Goal: Check status: Check status

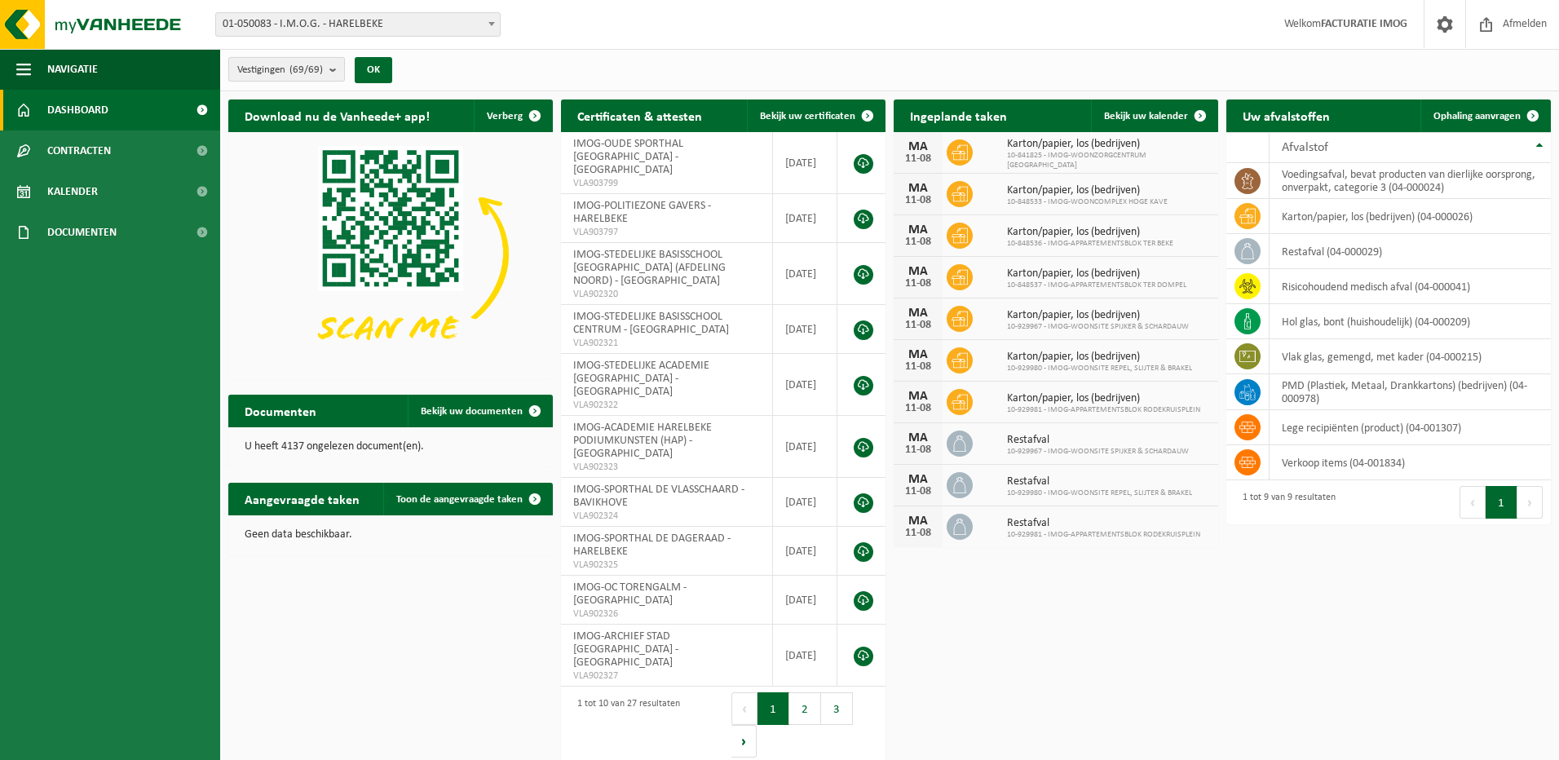
click at [336, 73] on b "submit" at bounding box center [336, 69] width 15 height 23
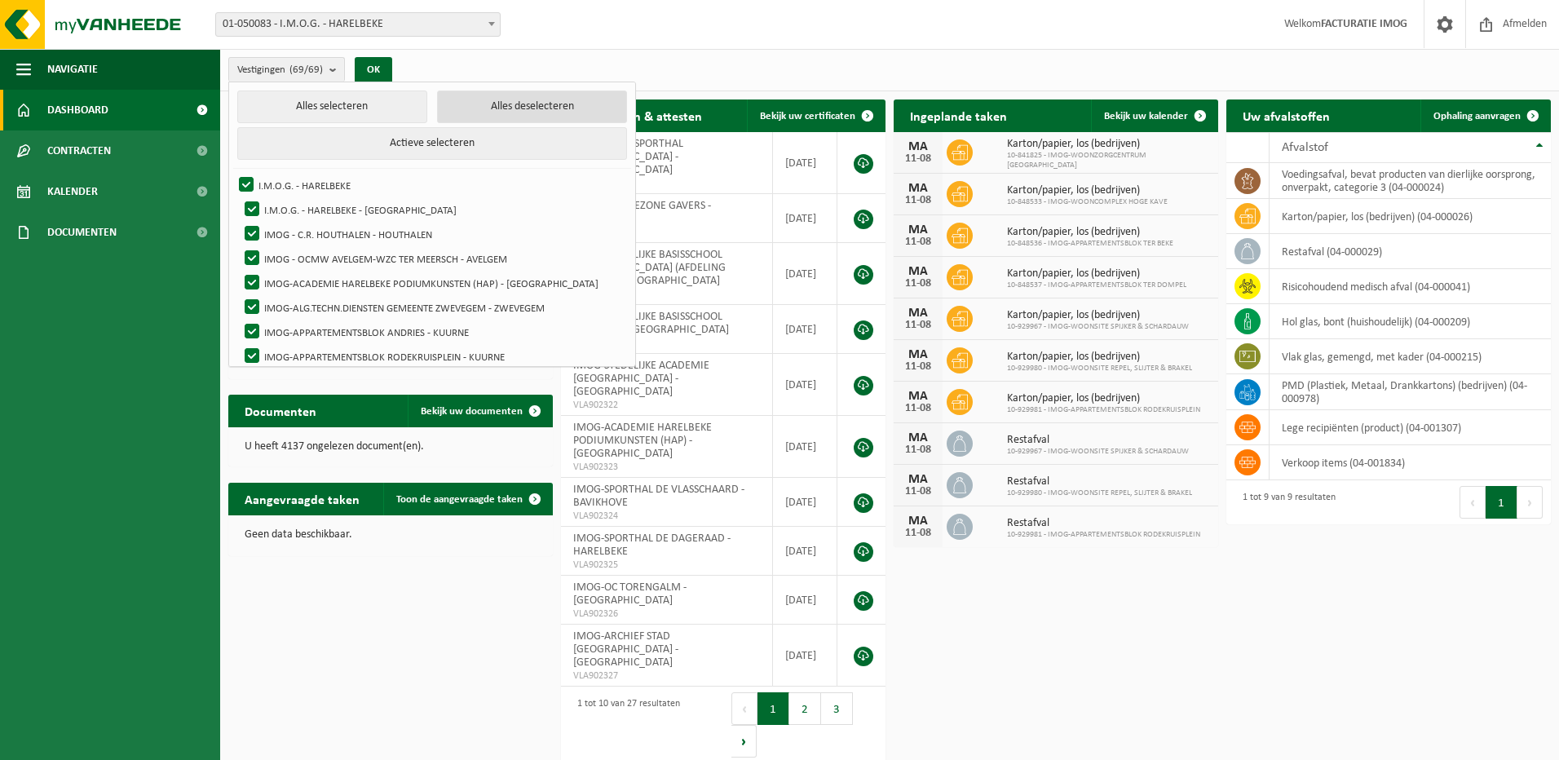
click at [487, 102] on button "Alles deselecteren" at bounding box center [532, 106] width 190 height 33
checkbox input "false"
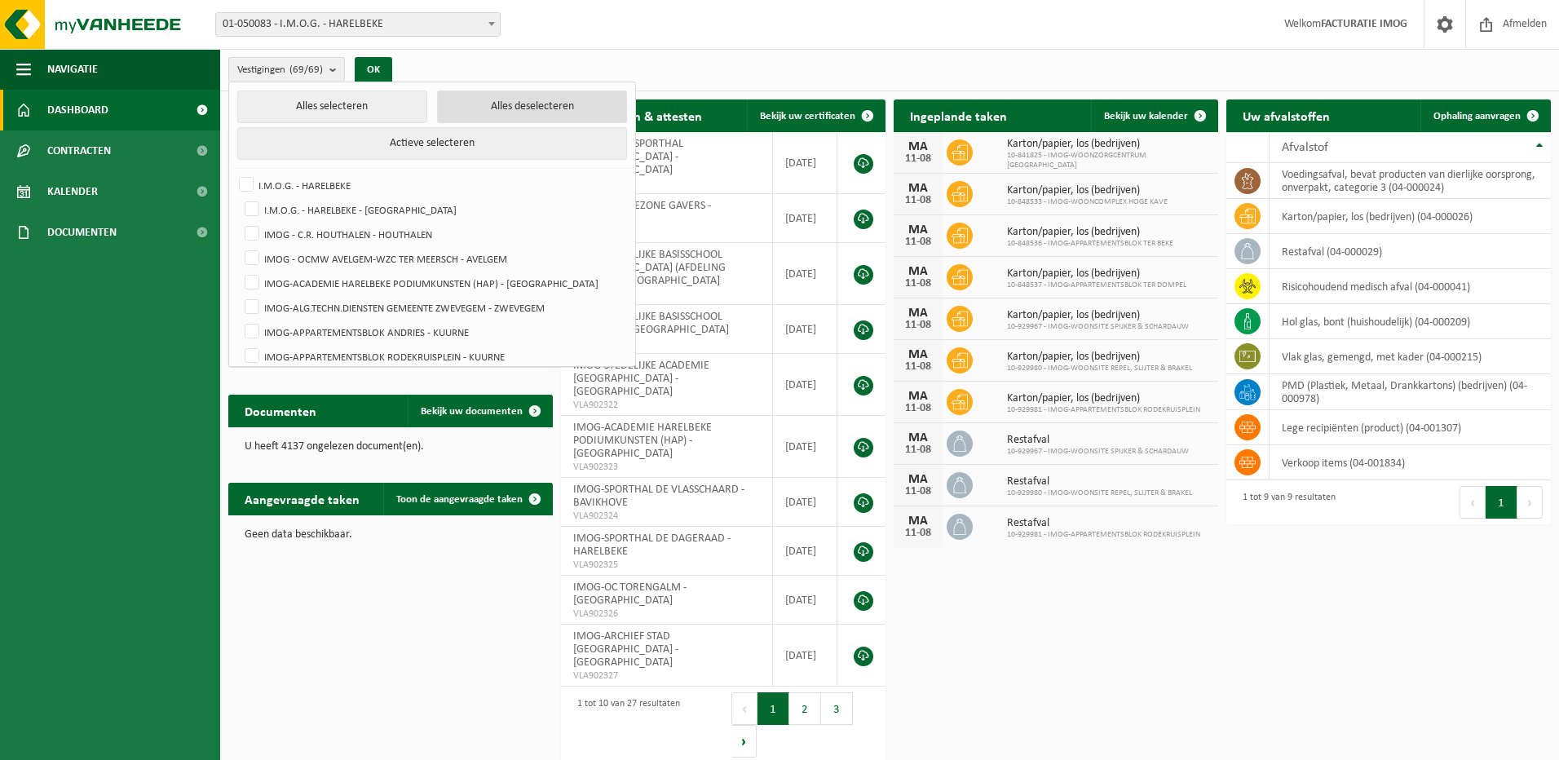
checkbox input "false"
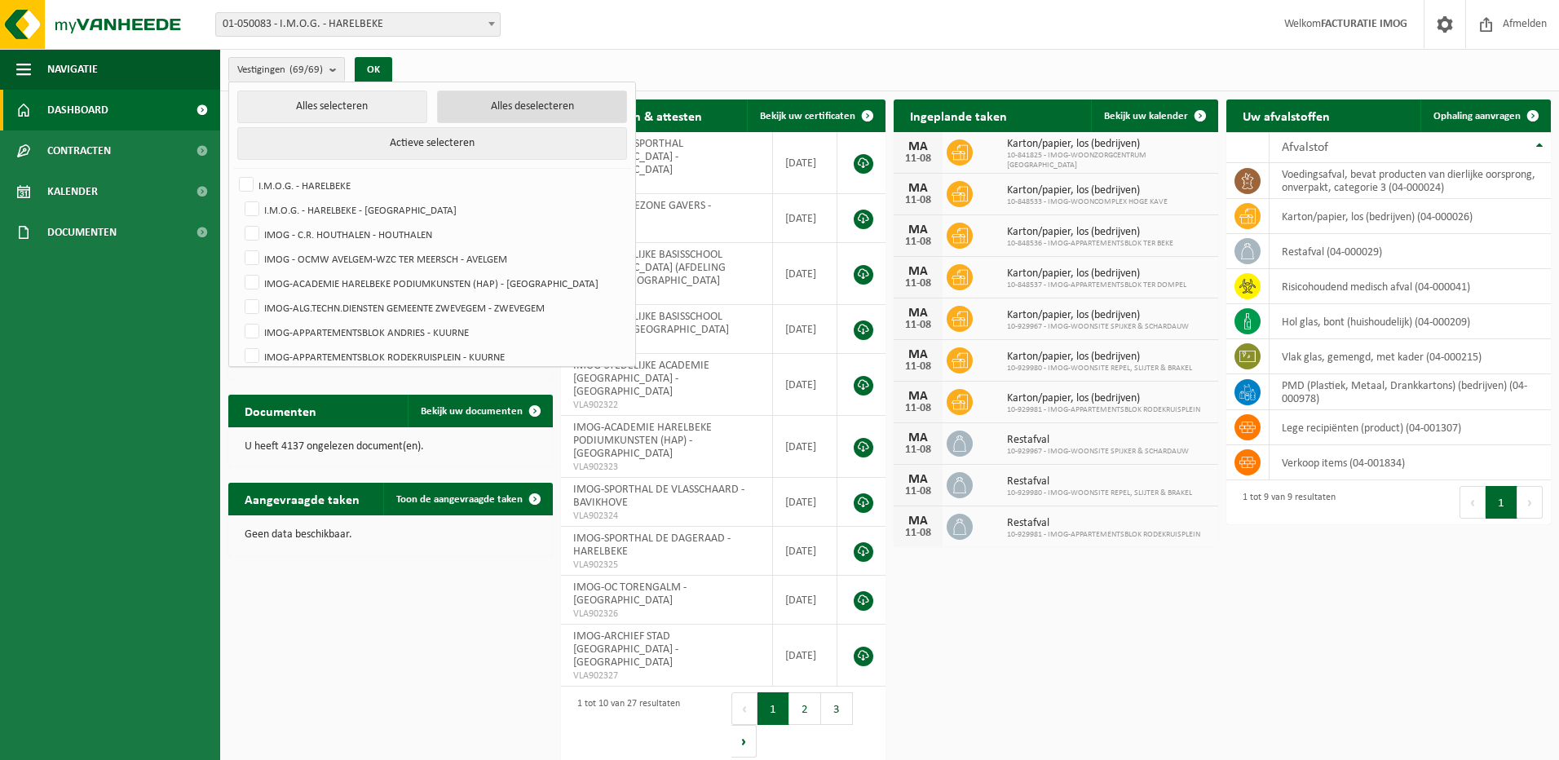
checkbox input "false"
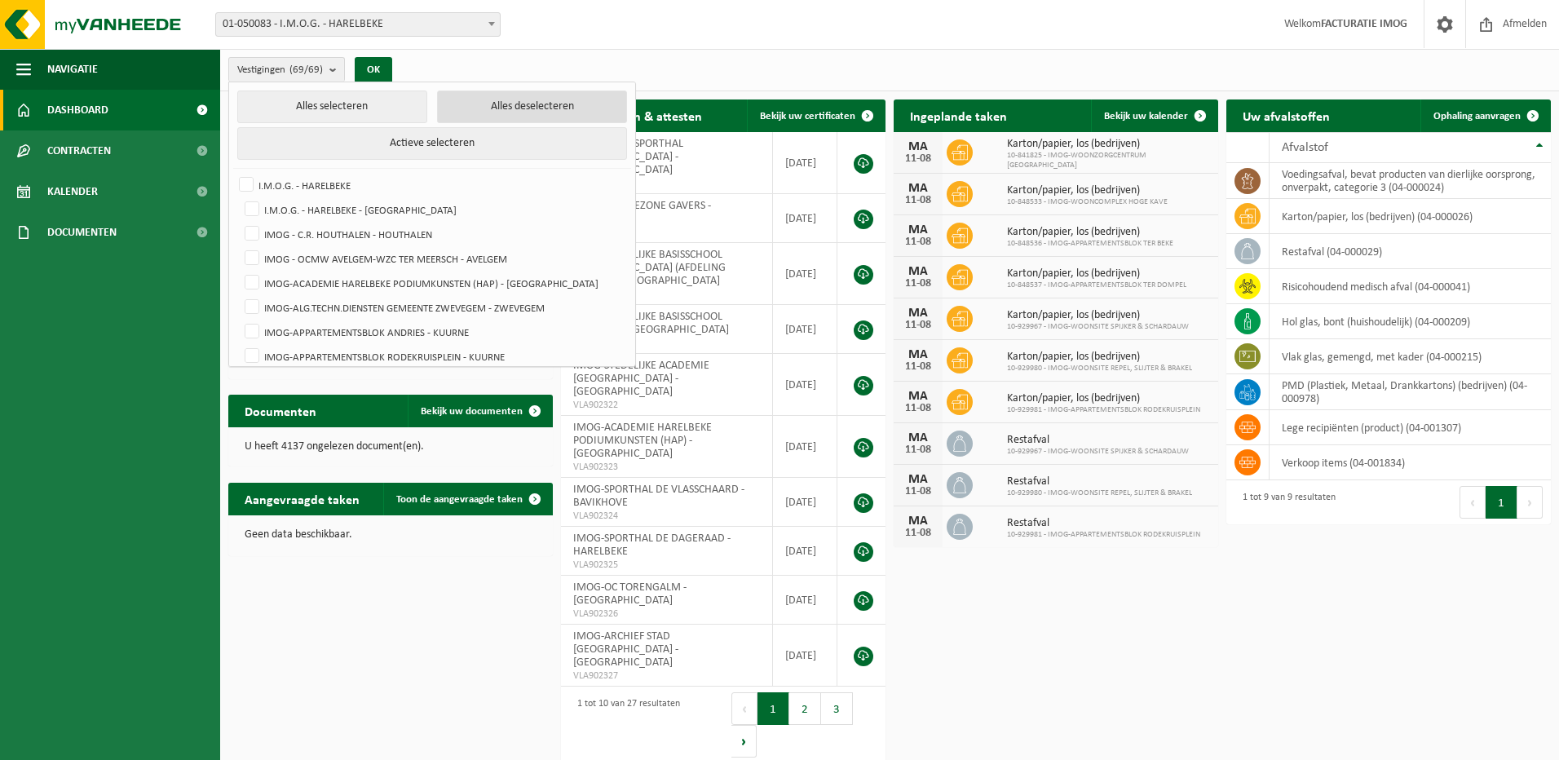
checkbox input "false"
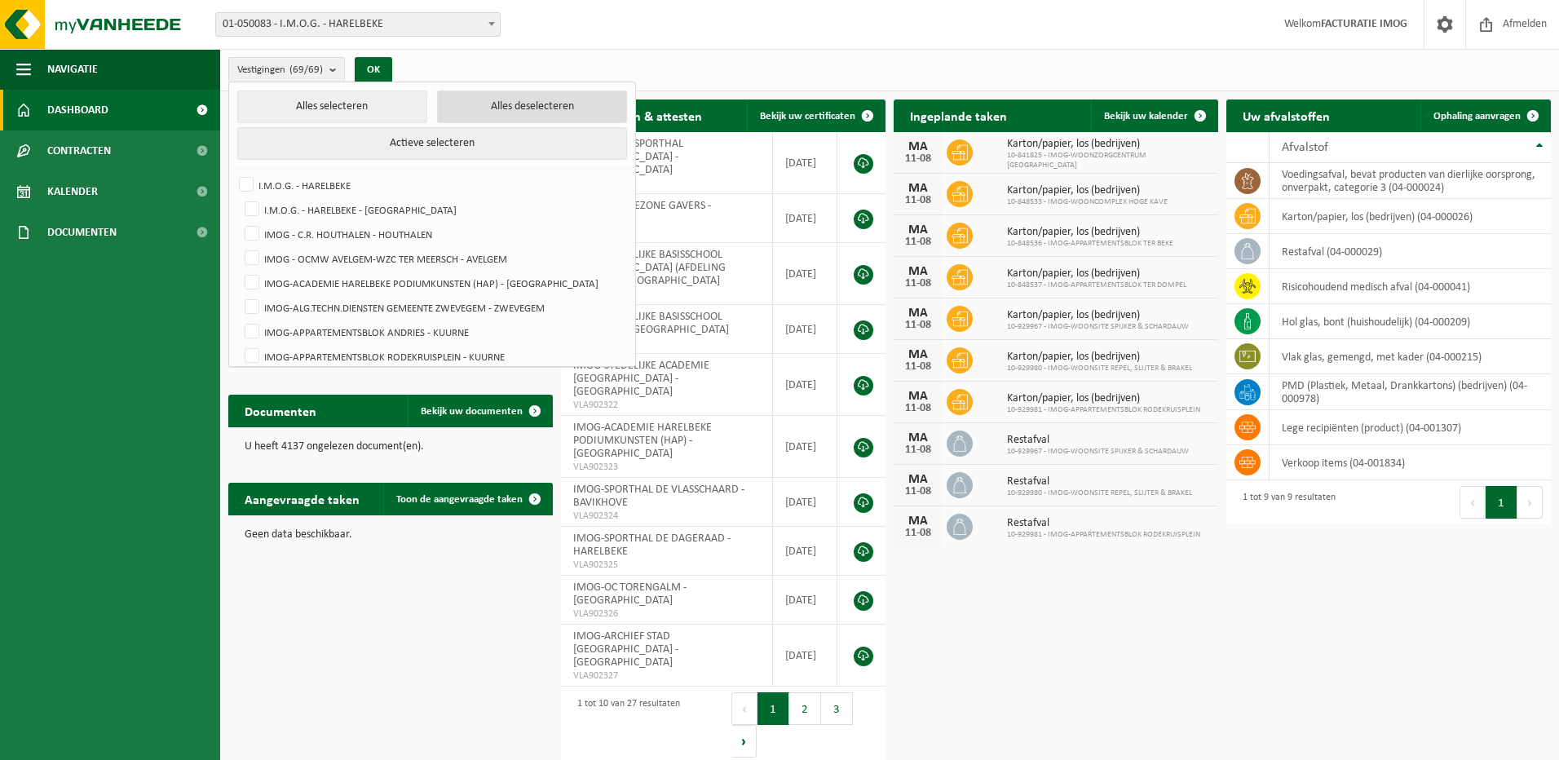
checkbox input "false"
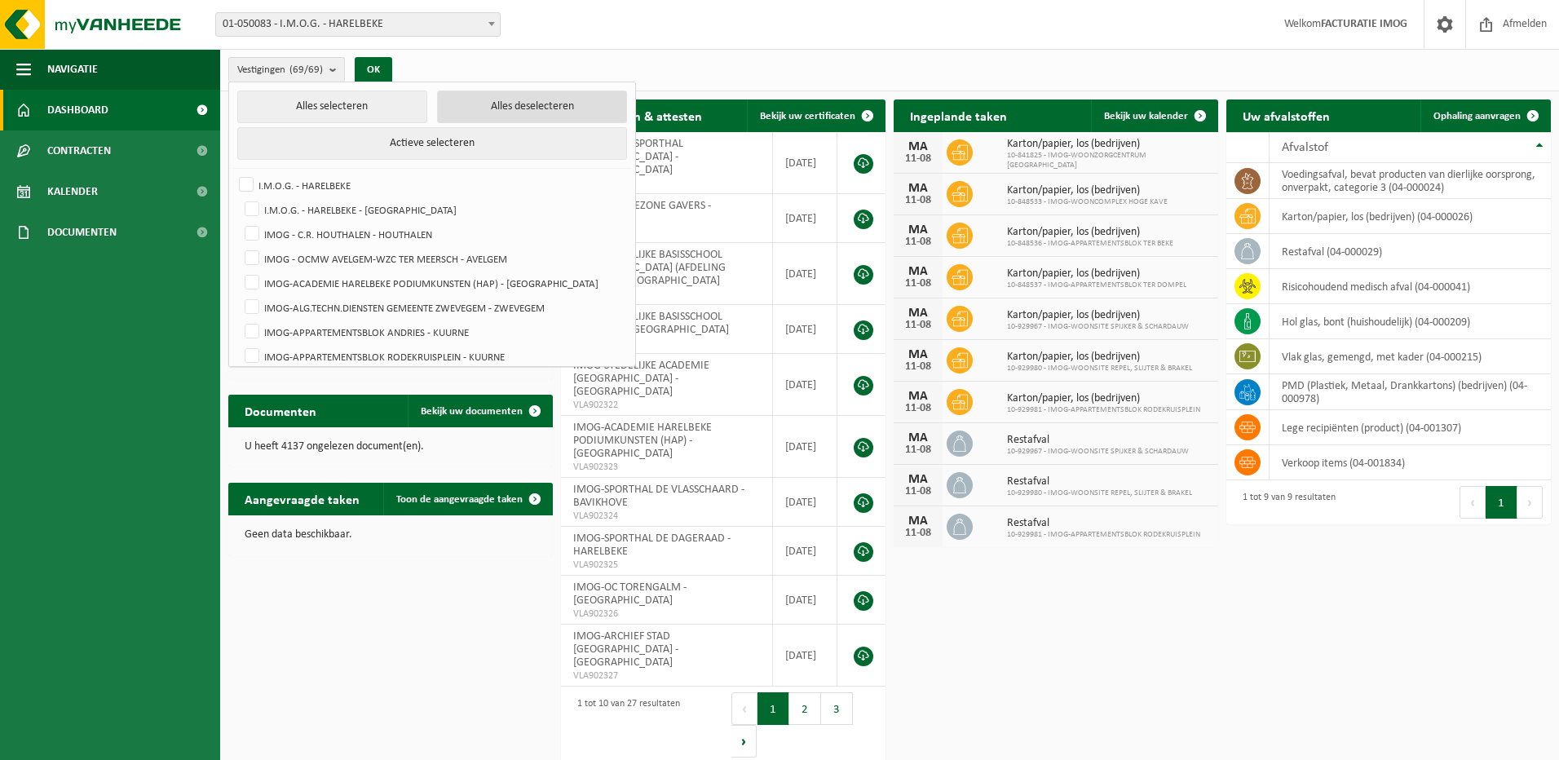
checkbox input "false"
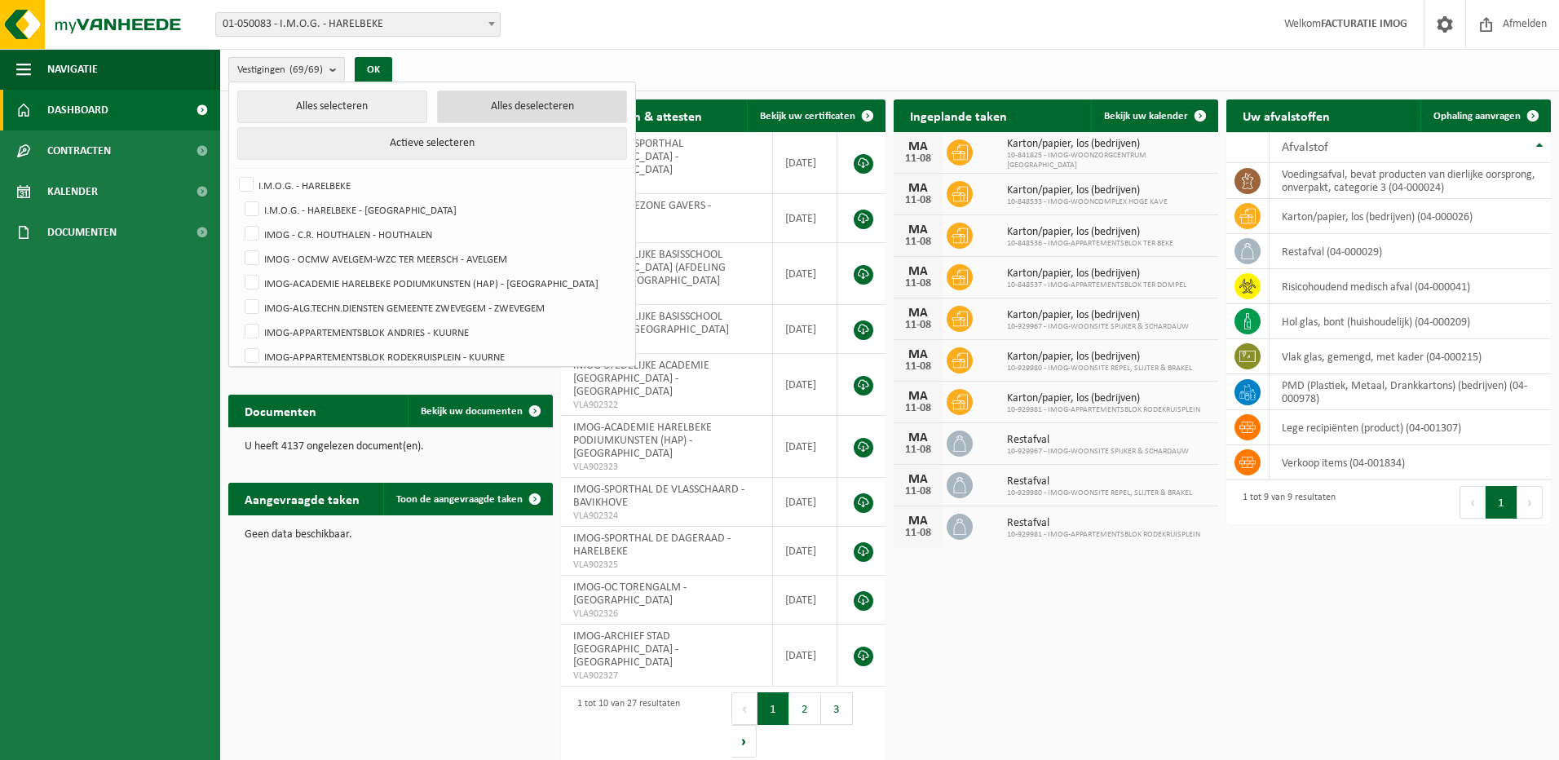
checkbox input "false"
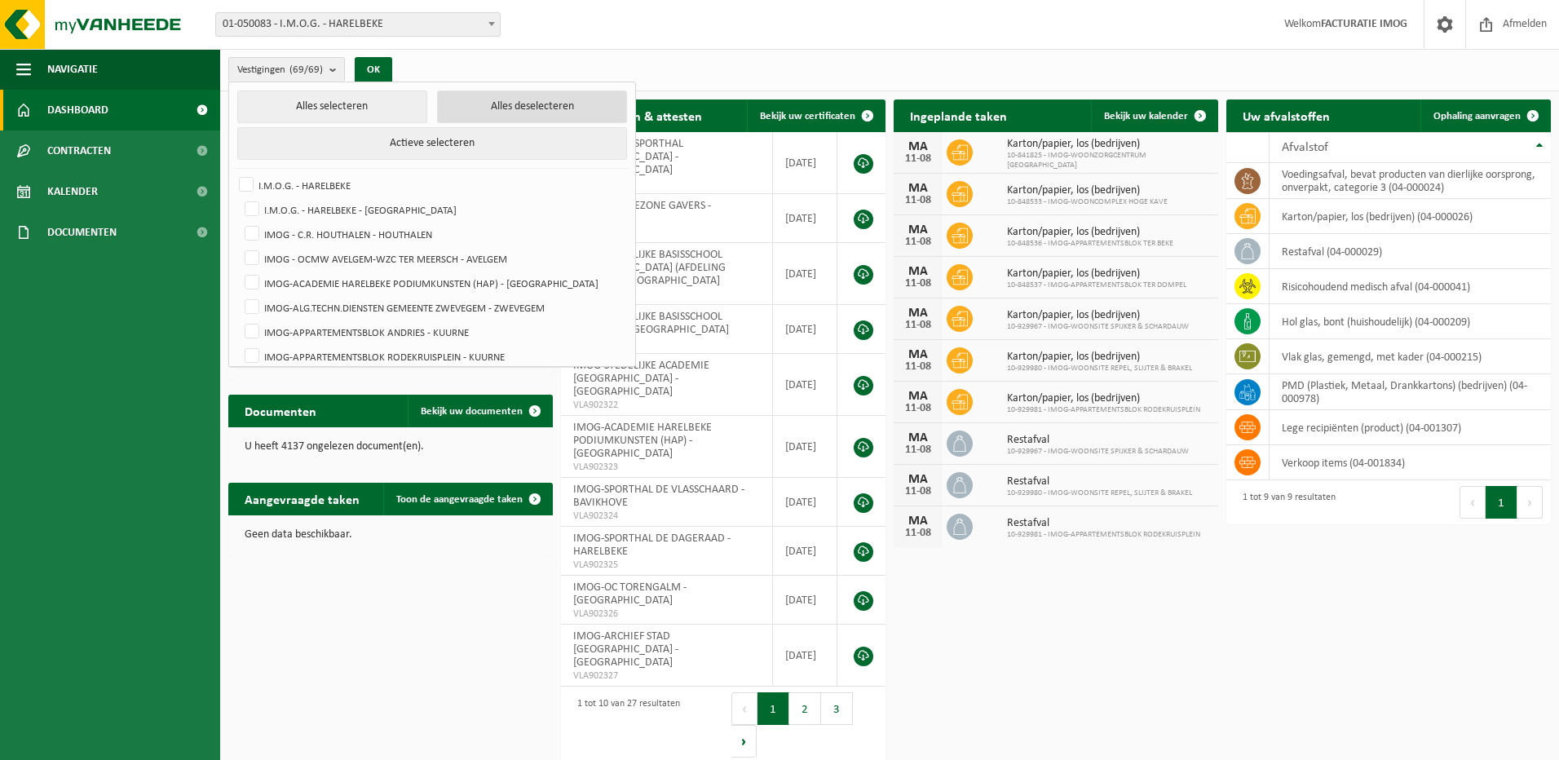
checkbox input "false"
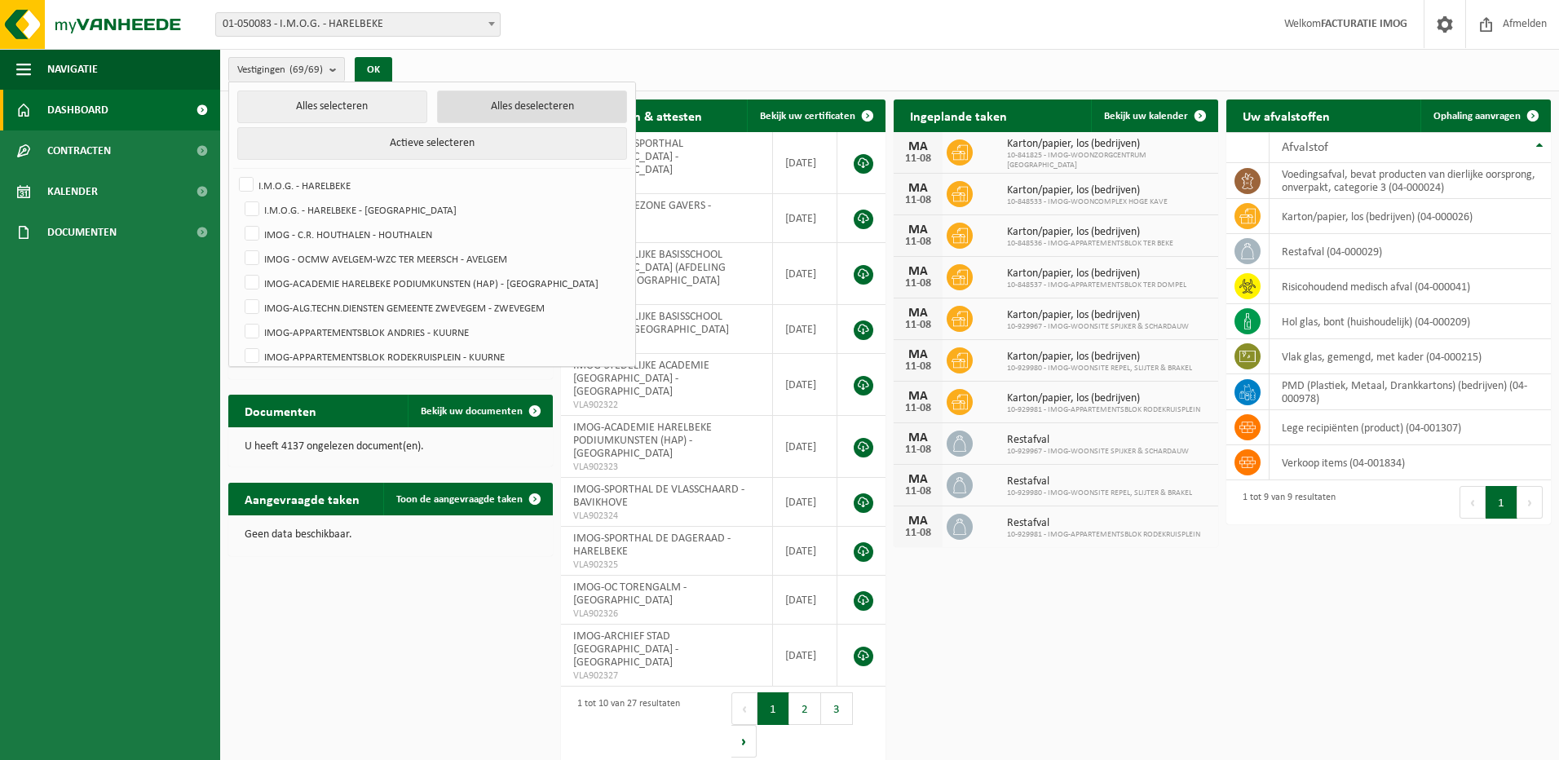
checkbox input "false"
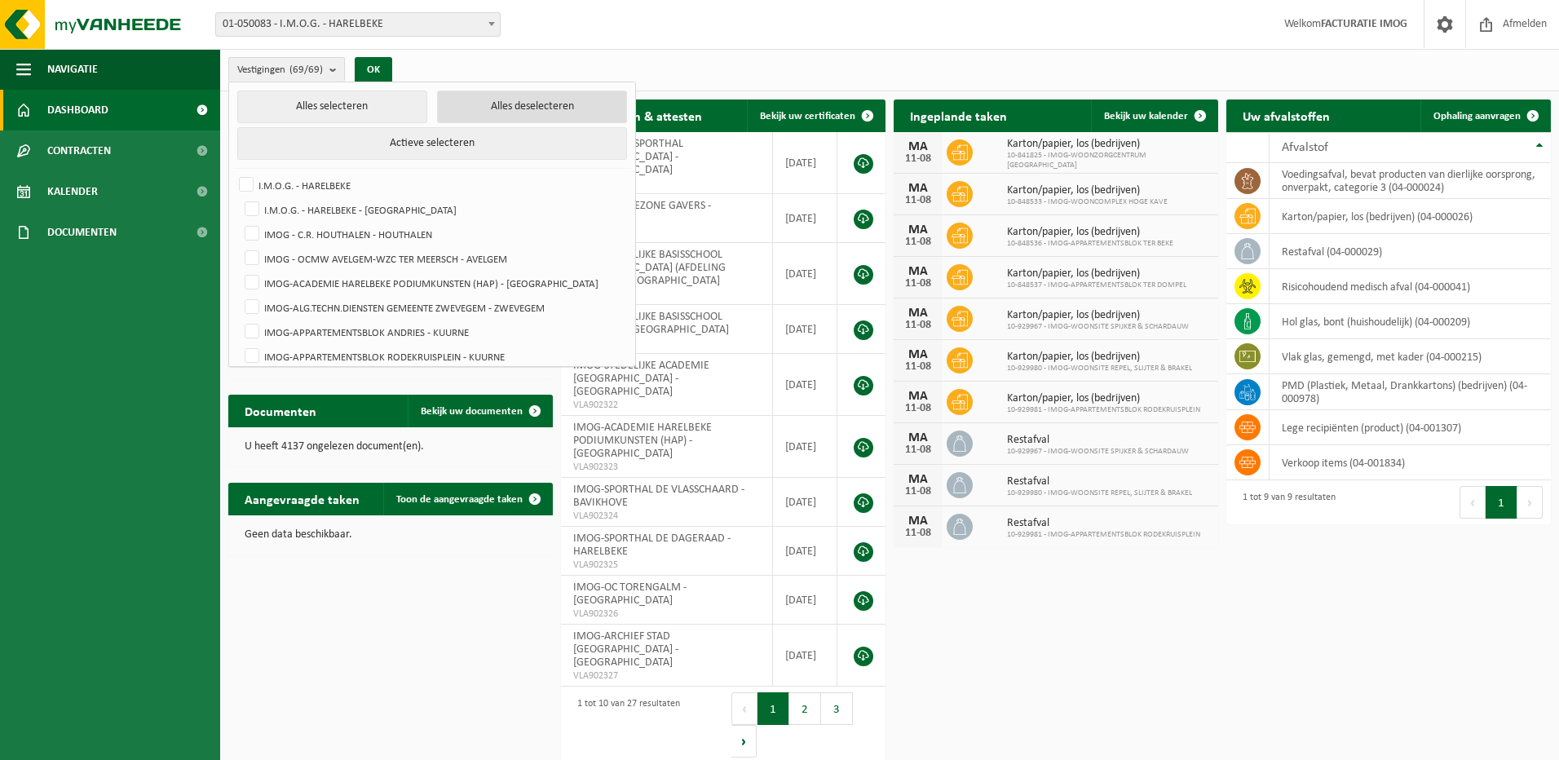
checkbox input "false"
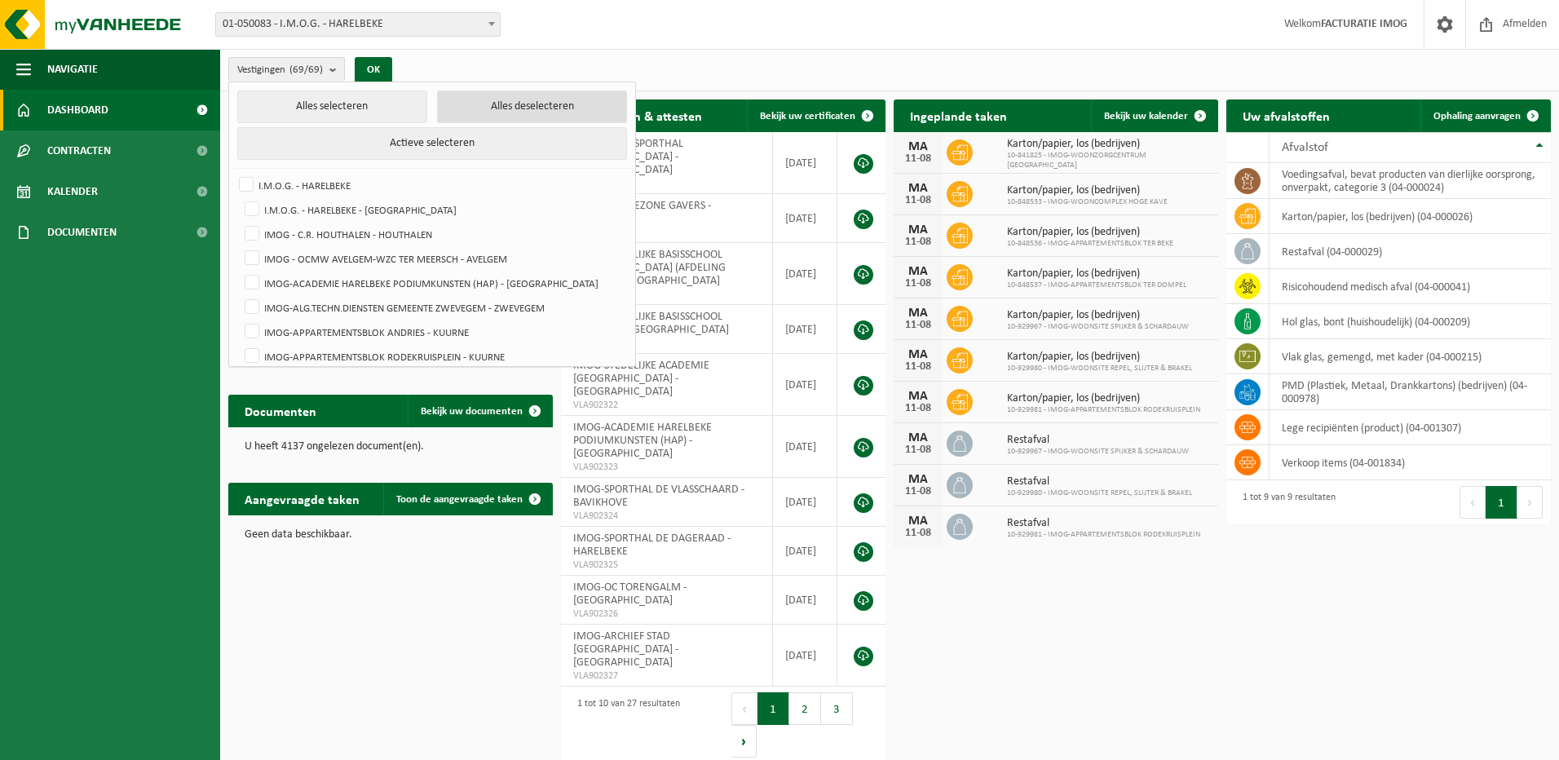
checkbox input "false"
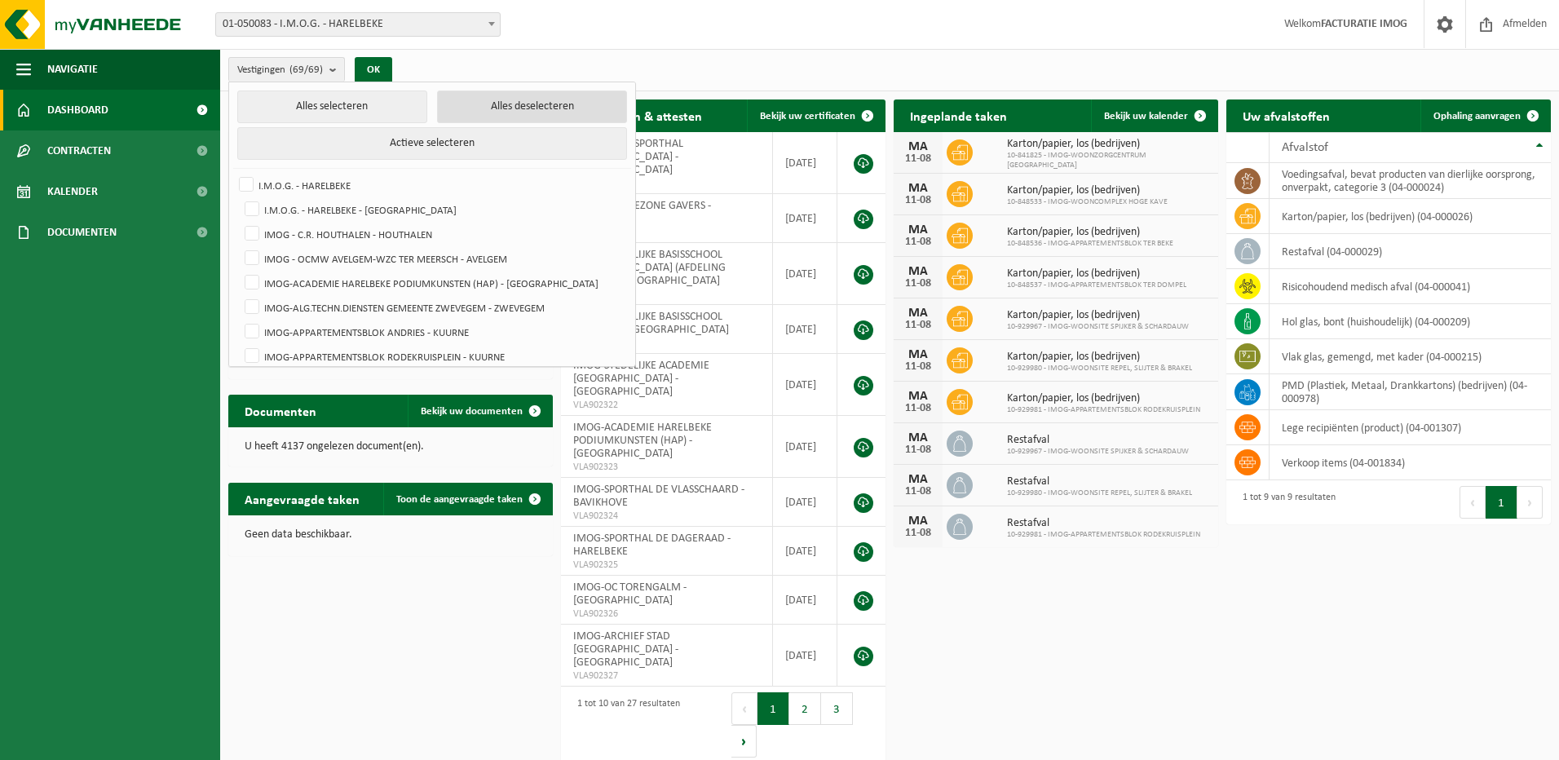
checkbox input "false"
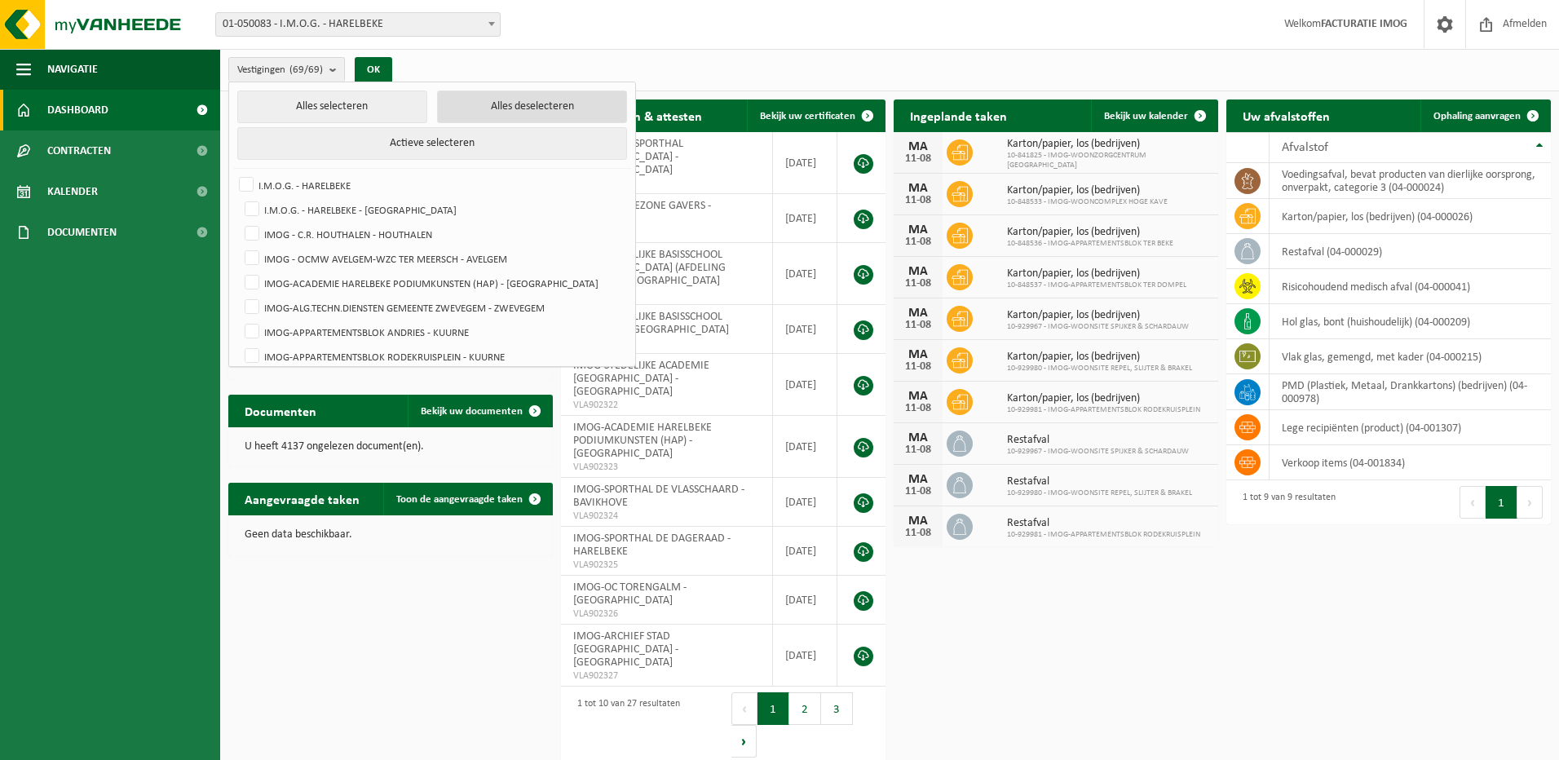
checkbox input "false"
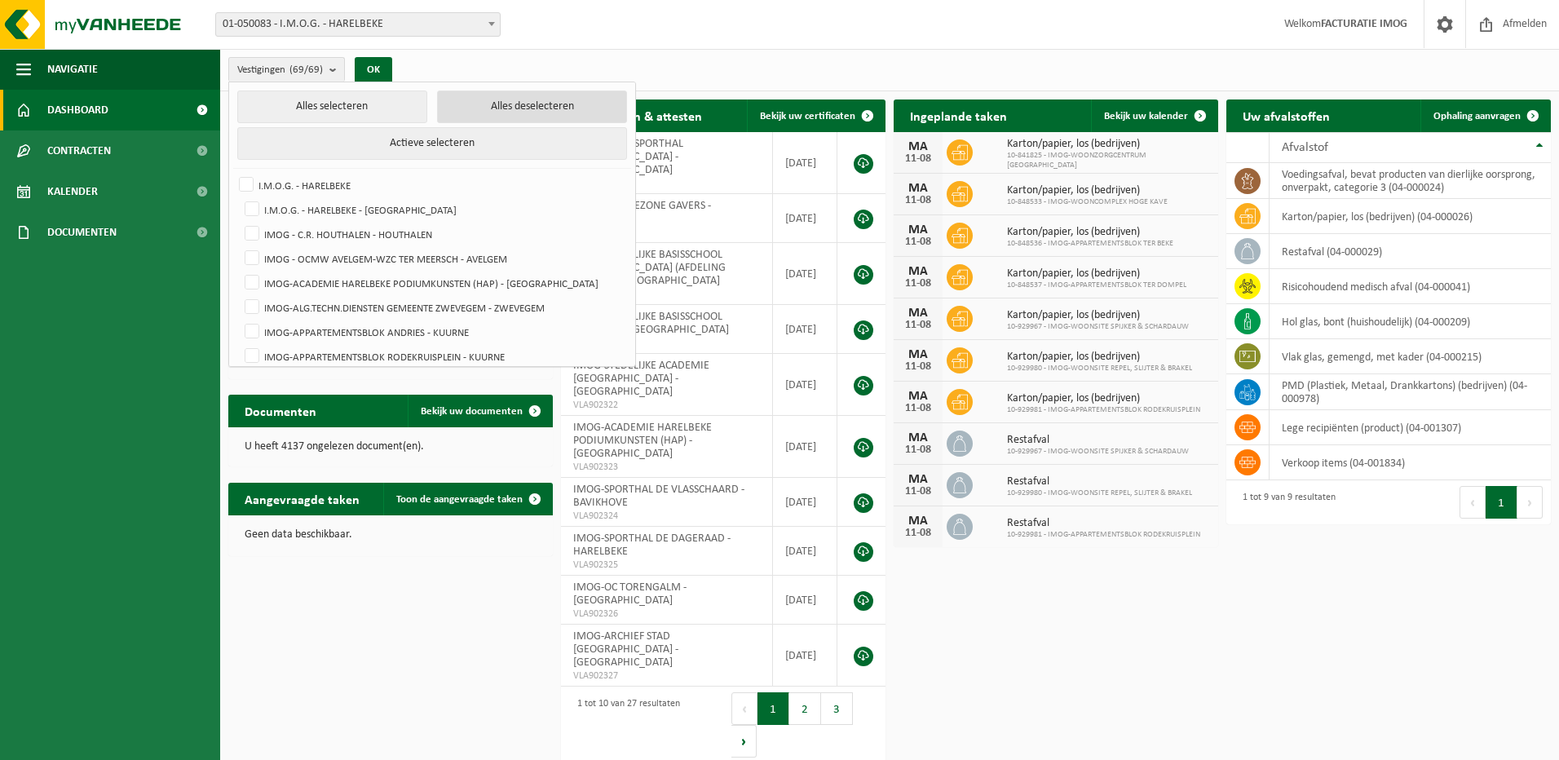
checkbox input "false"
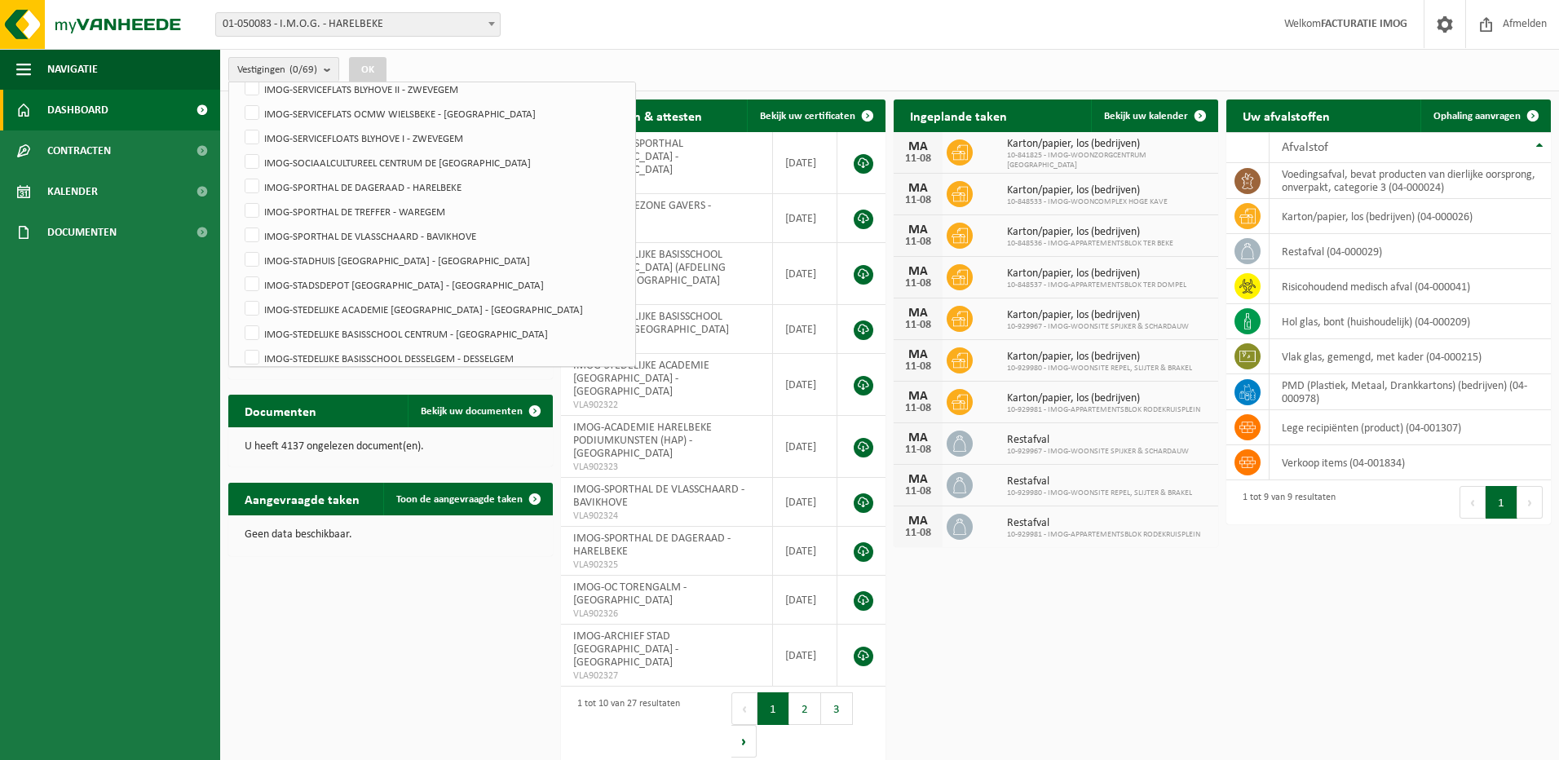
scroll to position [1141, 0]
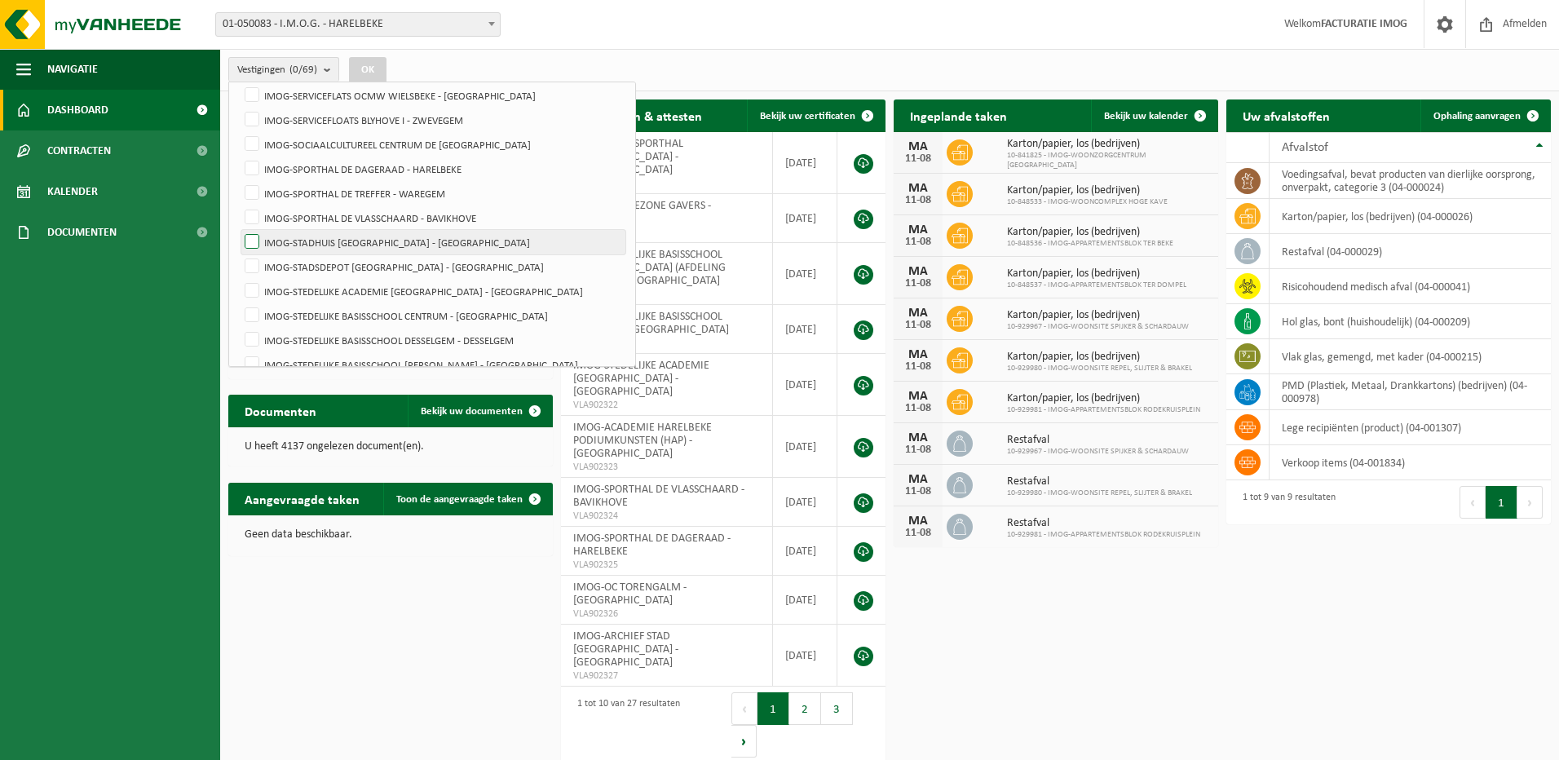
click at [253, 242] on label "IMOG-STADHUIS [GEOGRAPHIC_DATA] - [GEOGRAPHIC_DATA]" at bounding box center [433, 242] width 384 height 24
click at [239, 230] on input "IMOG-STADHUIS [GEOGRAPHIC_DATA] - [GEOGRAPHIC_DATA]" at bounding box center [238, 229] width 1 height 1
checkbox input "true"
click at [374, 64] on button "OK" at bounding box center [368, 70] width 38 height 26
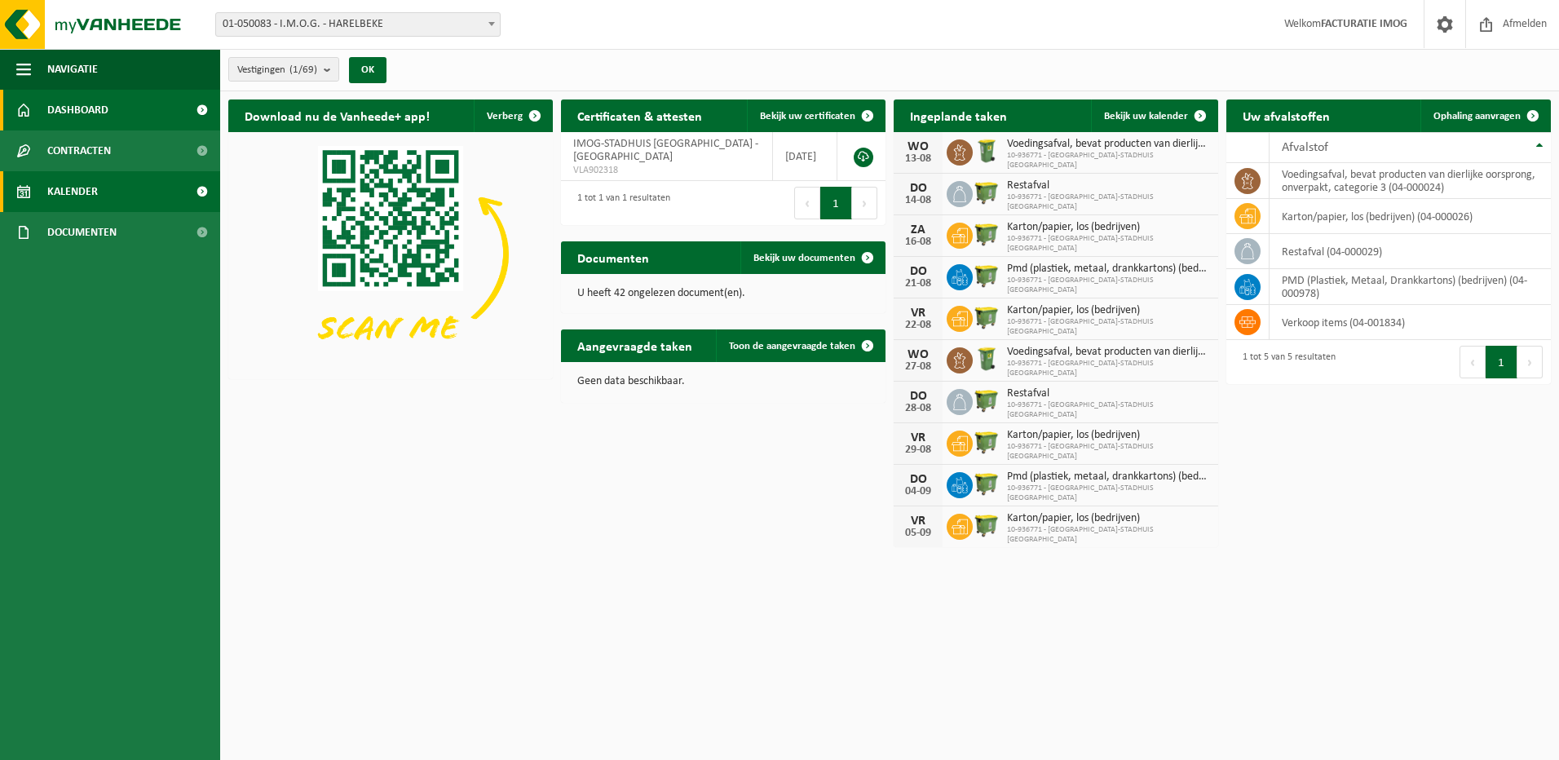
click at [199, 188] on span at bounding box center [201, 191] width 37 height 41
